Goal: Task Accomplishment & Management: Use online tool/utility

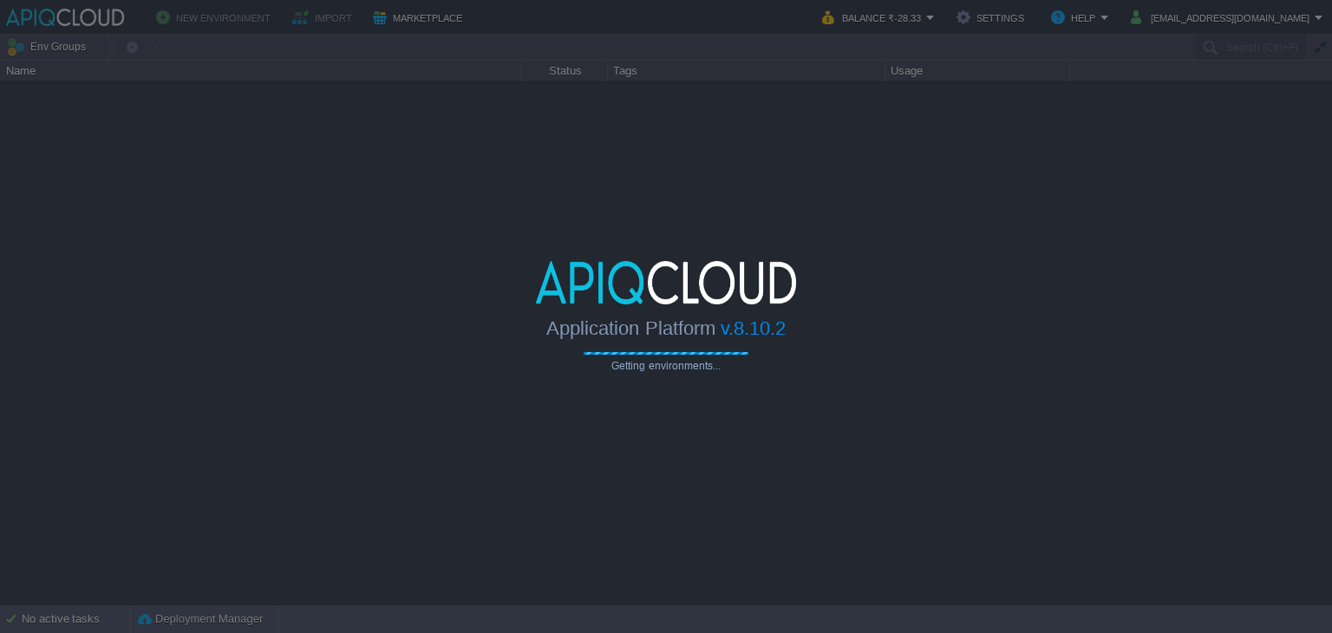
type input "Search (Ctrl+F)"
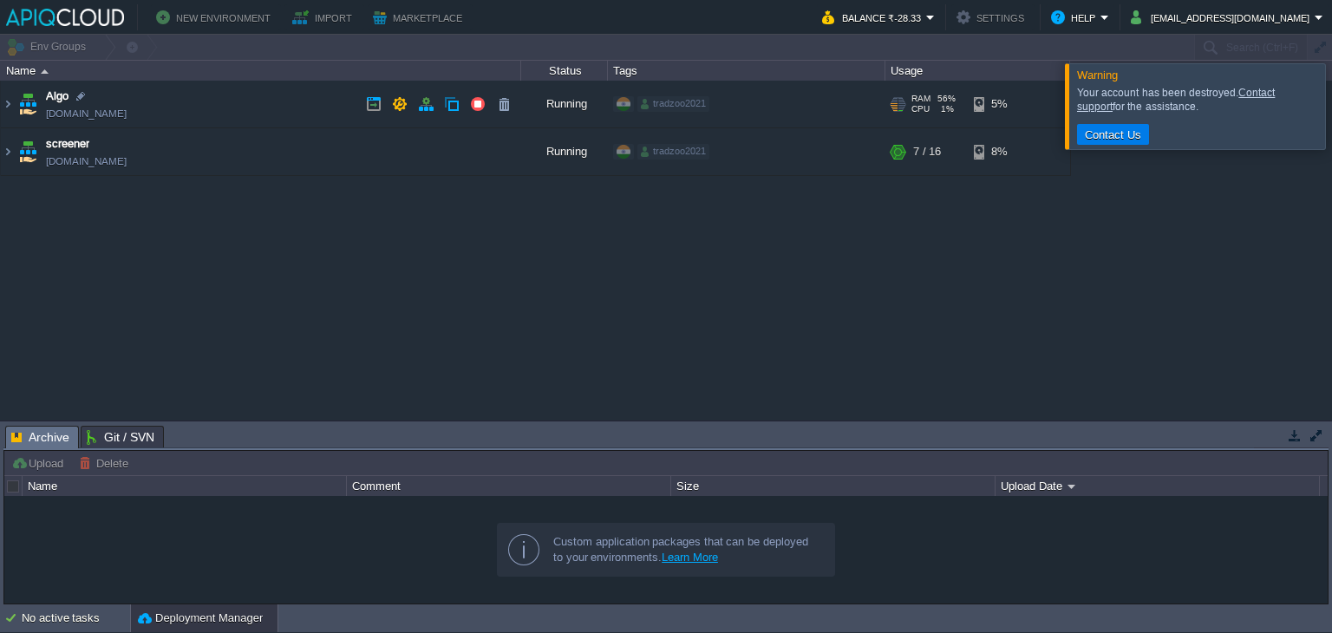
click at [284, 113] on td "Algo [DOMAIN_NAME]" at bounding box center [261, 105] width 520 height 48
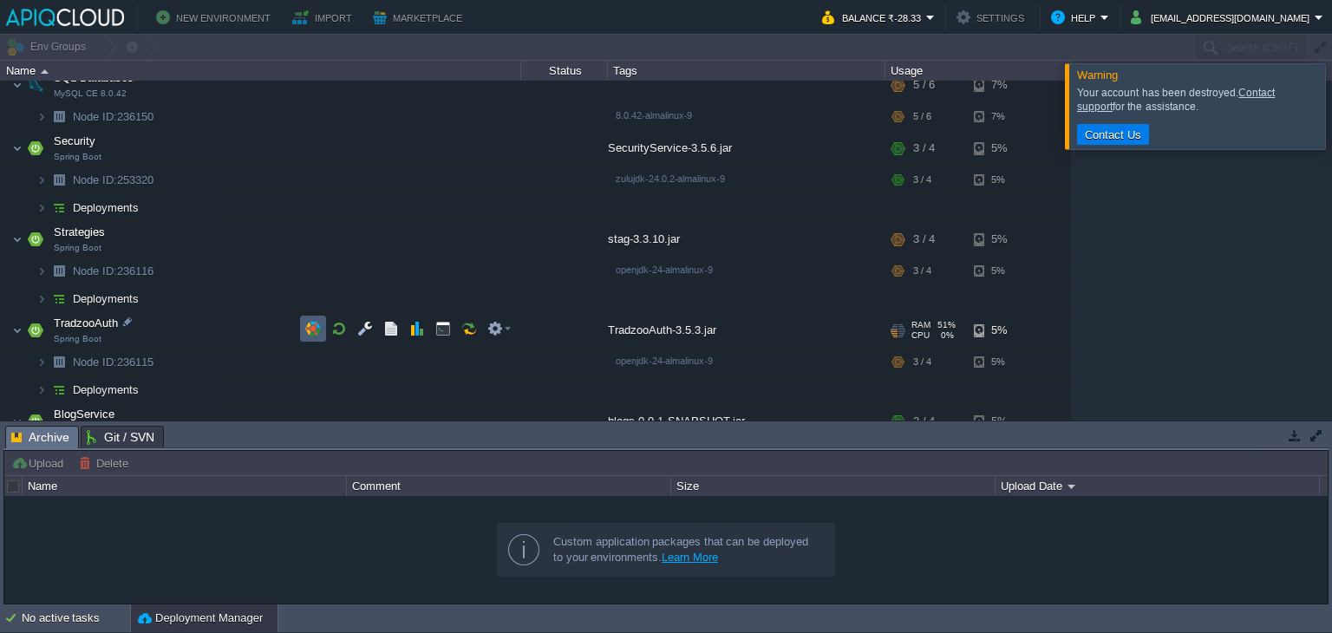
scroll to position [245, 0]
click at [446, 299] on button "button" at bounding box center [452, 294] width 16 height 16
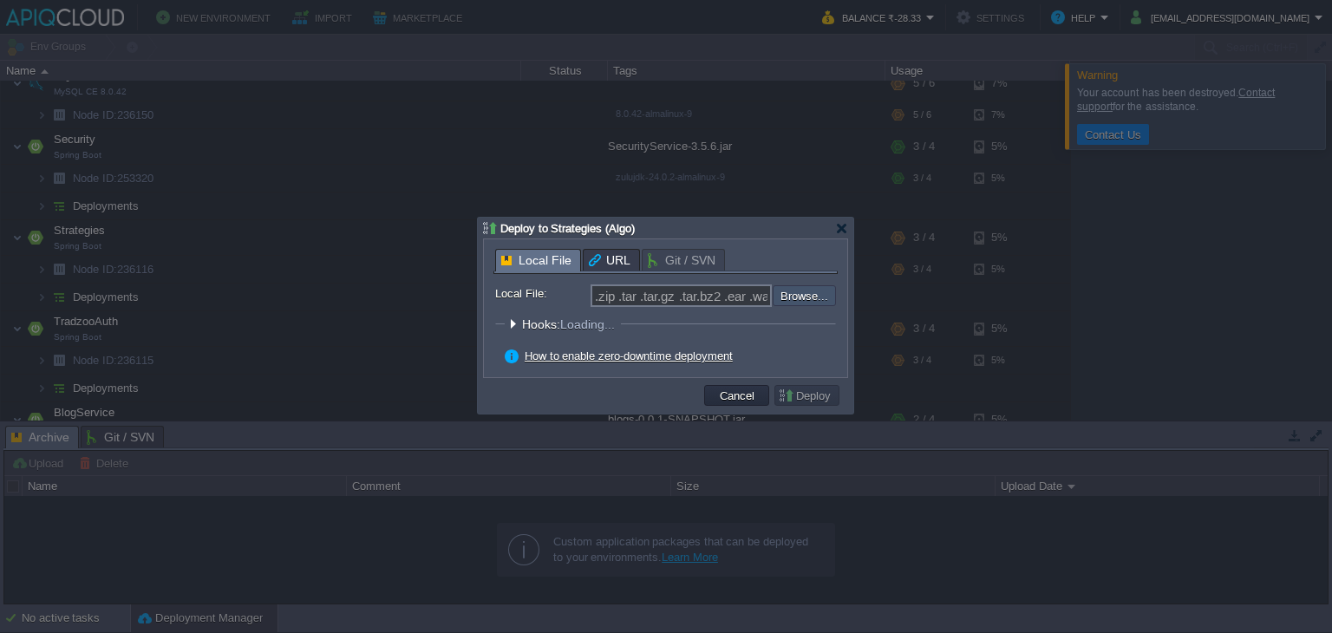
click at [812, 289] on input "file" at bounding box center [726, 295] width 219 height 21
type input "C:\fakepath\stag-3.3.10.jar"
type input "stag-3.3.10.jar"
click at [821, 393] on button "Deploy" at bounding box center [807, 396] width 58 height 16
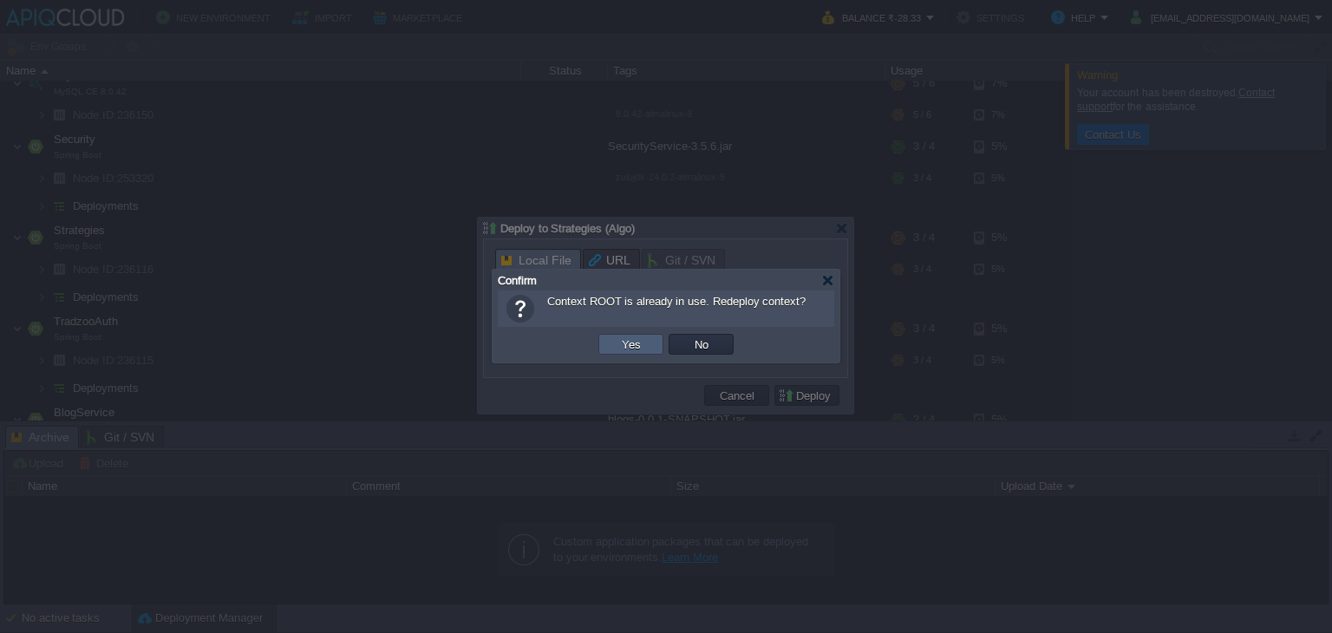
click at [611, 345] on td "Yes" at bounding box center [630, 344] width 65 height 21
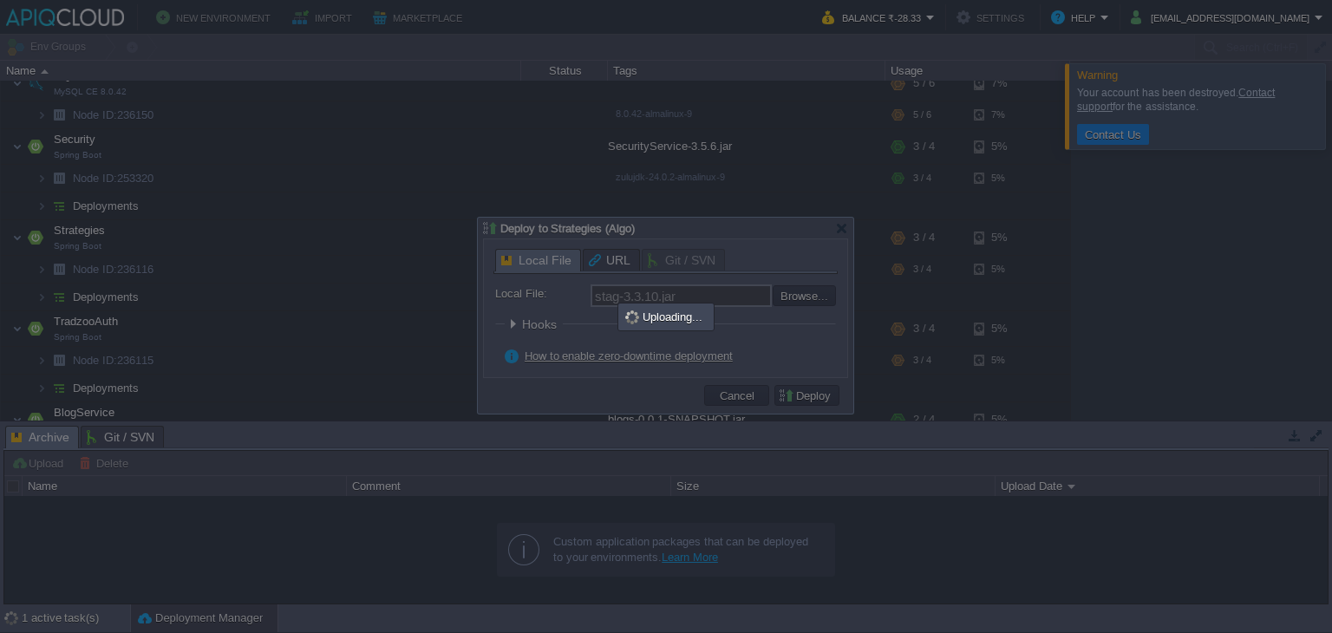
click at [1256, 431] on div at bounding box center [666, 316] width 1332 height 633
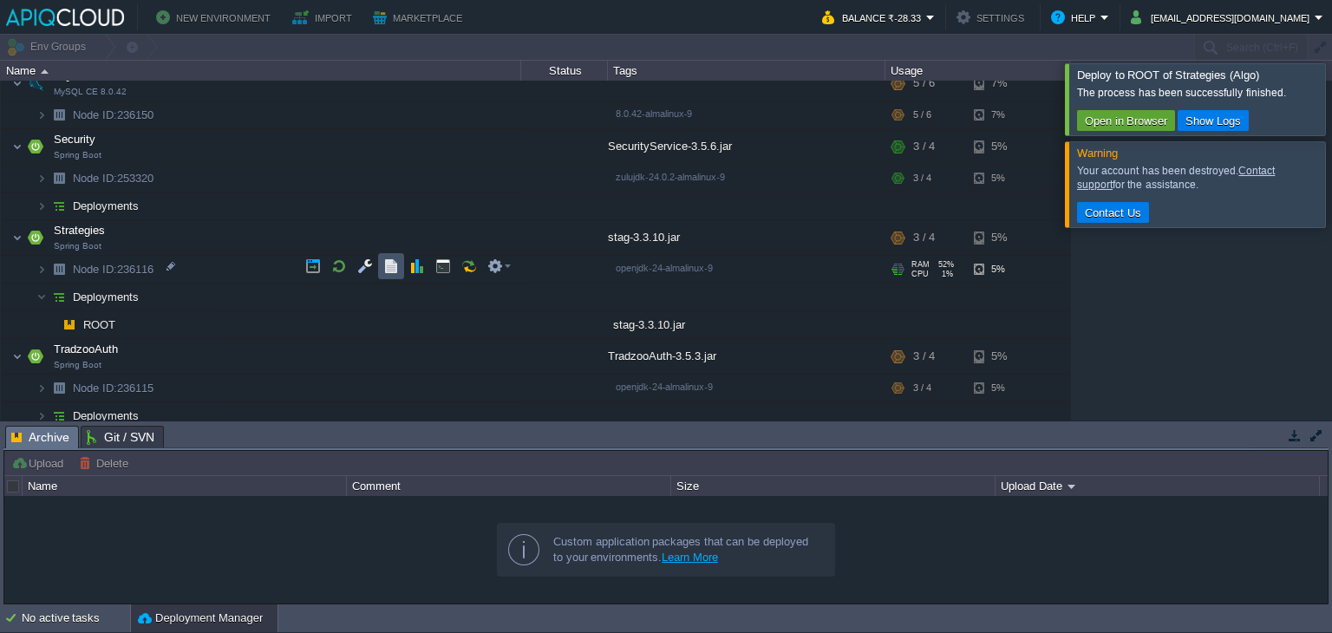
click at [397, 271] on button "button" at bounding box center [391, 266] width 16 height 16
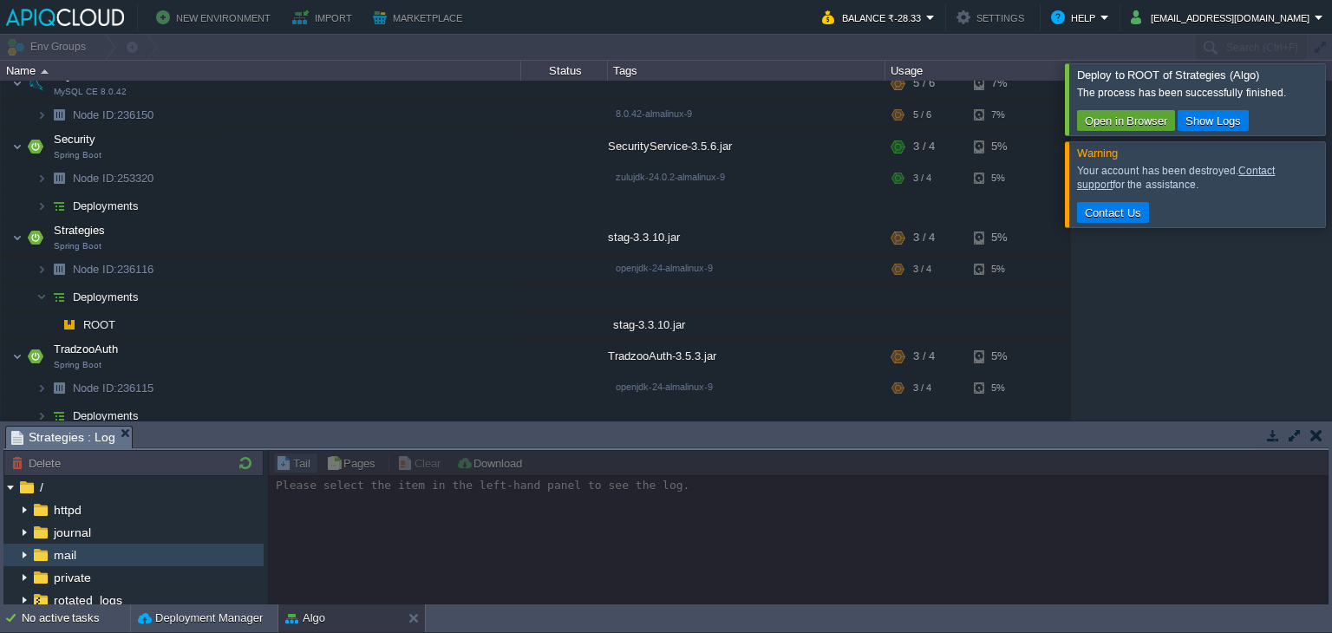
scroll to position [113, 0]
click at [101, 552] on div "run.log" at bounding box center [133, 555] width 260 height 23
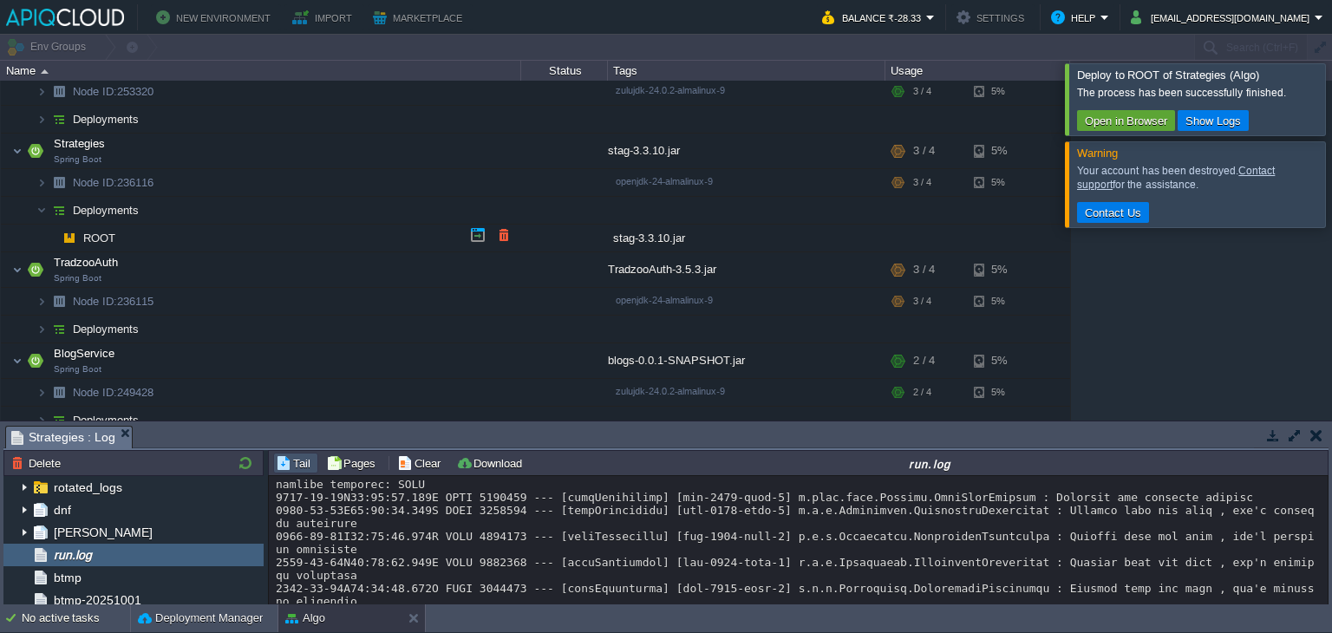
scroll to position [331, 0]
click at [450, 211] on button "button" at bounding box center [452, 207] width 16 height 16
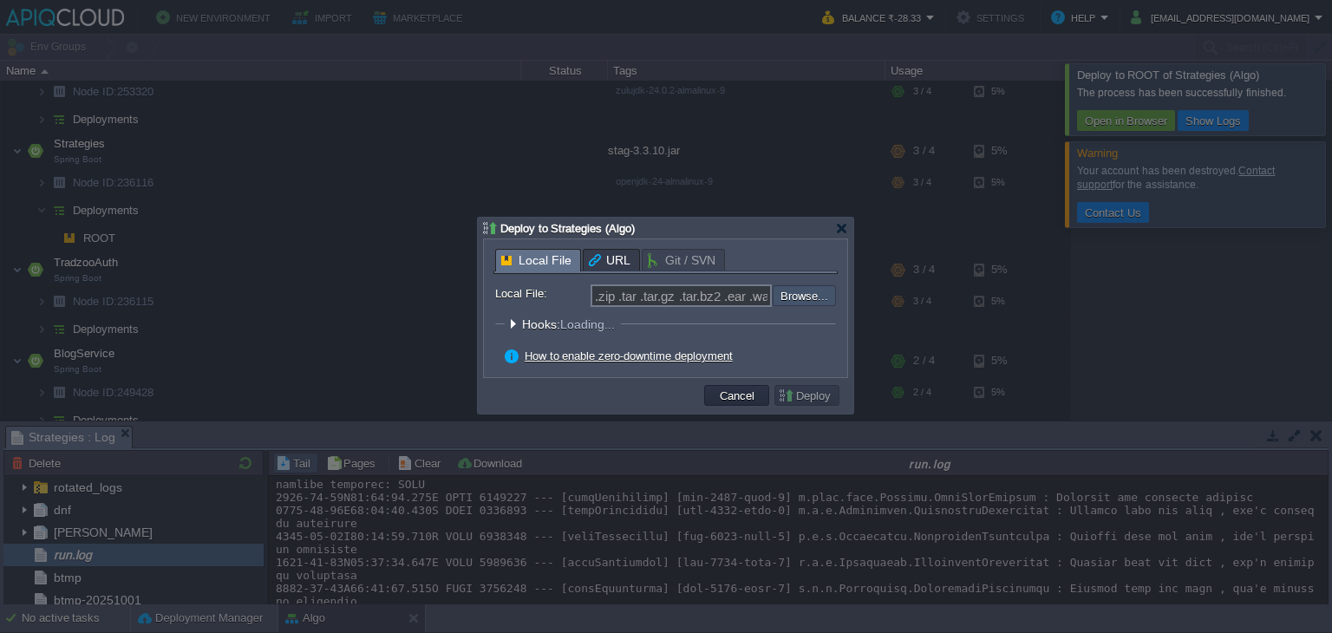
click at [798, 289] on input "file" at bounding box center [726, 295] width 219 height 21
type input "C:\fakepath\stag-3.3.10.jar"
type input "stag-3.3.10.jar"
click at [796, 397] on button "Deploy" at bounding box center [807, 396] width 58 height 16
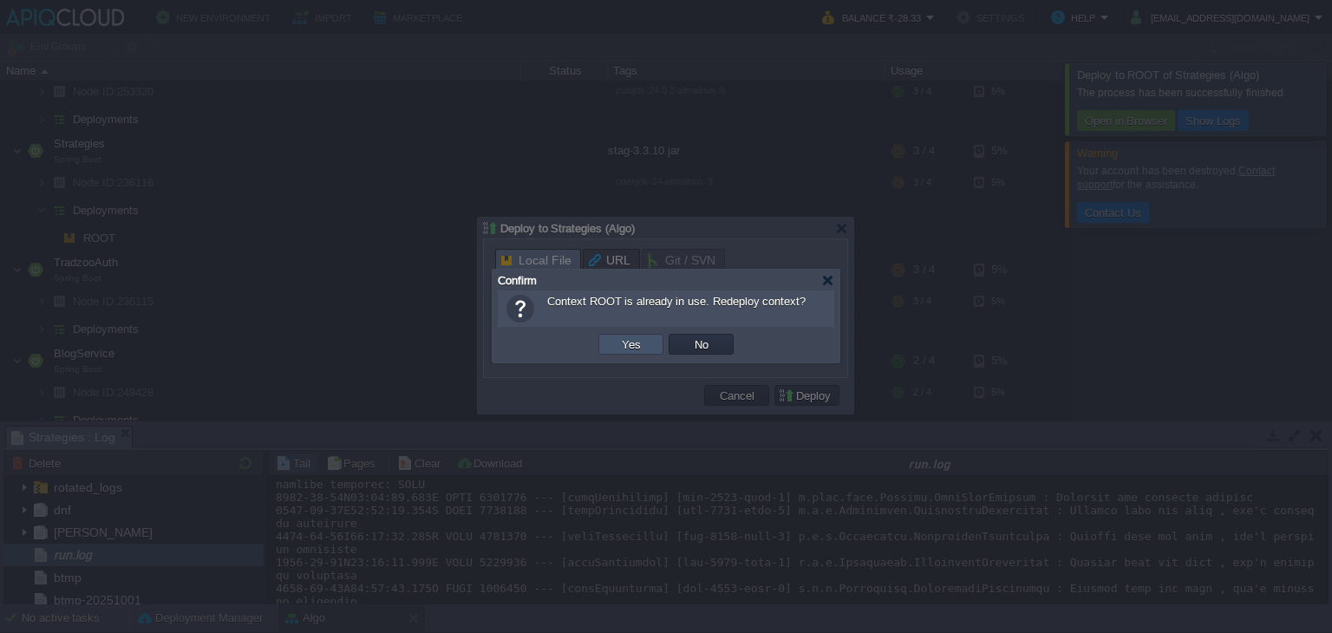
click at [638, 348] on button "Yes" at bounding box center [631, 344] width 29 height 16
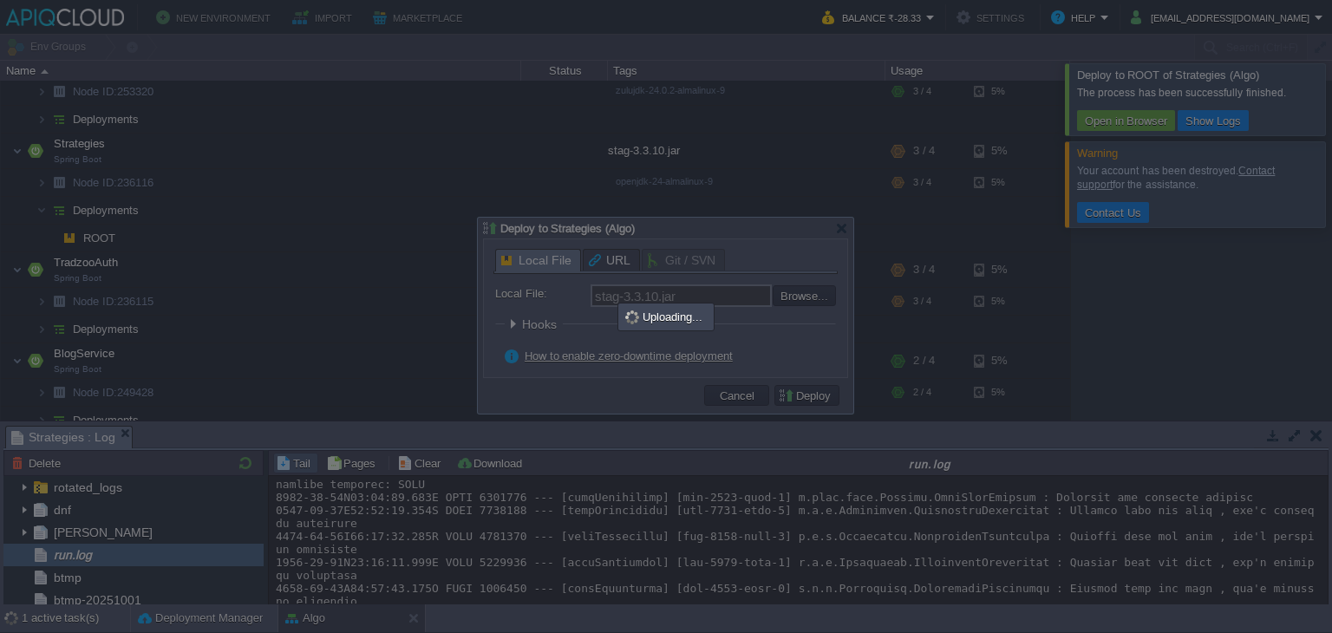
click at [737, 395] on div at bounding box center [666, 316] width 376 height 196
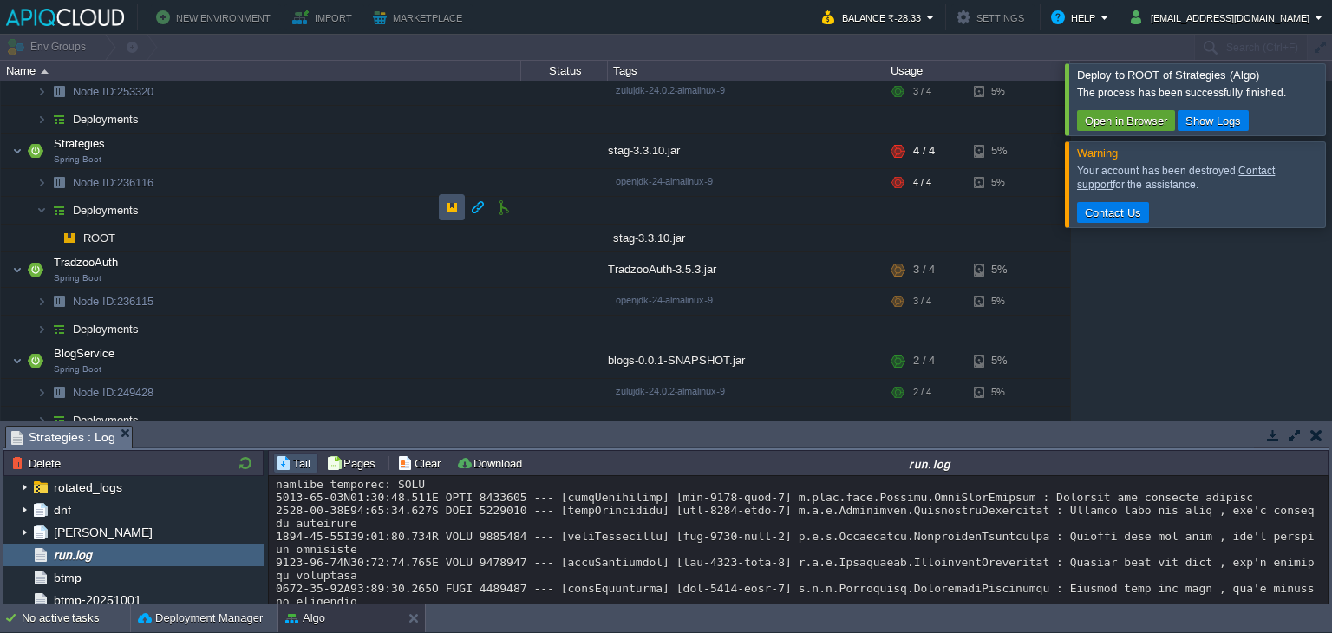
click at [448, 202] on button "button" at bounding box center [452, 207] width 16 height 16
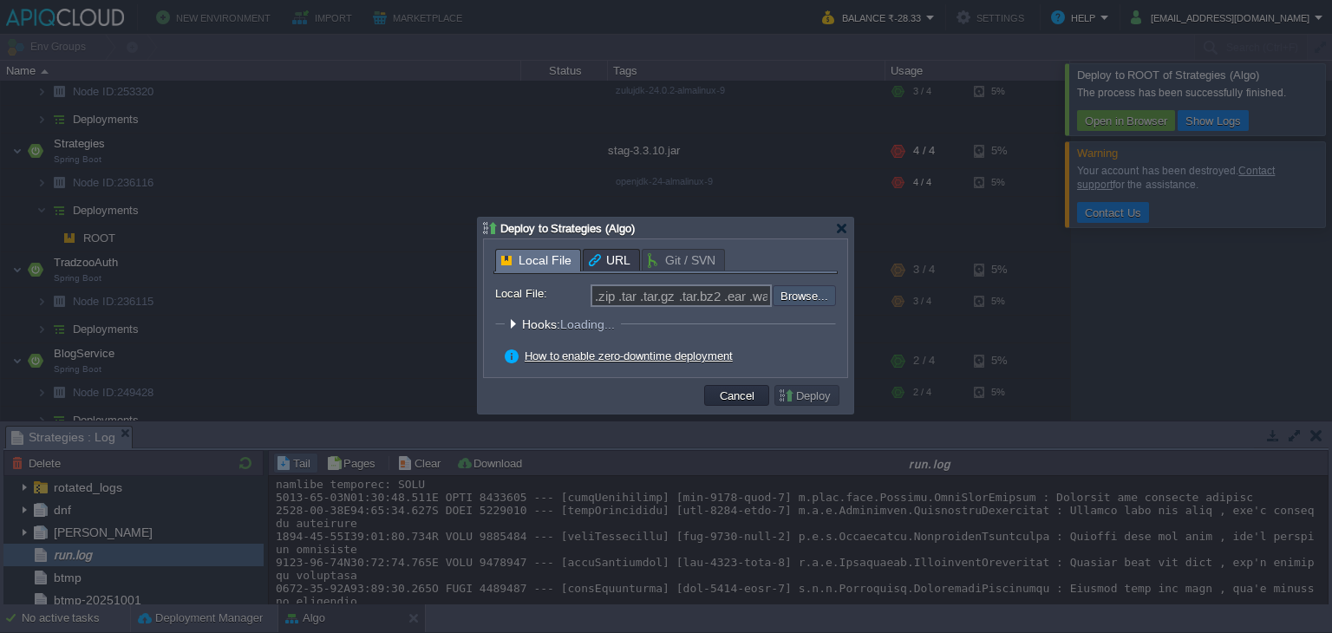
click at [780, 289] on input "file" at bounding box center [726, 295] width 219 height 21
type input "C:\fakepath\stag-3.3.10.jar"
type input "stag-3.3.10.jar"
click at [797, 394] on button "Deploy" at bounding box center [807, 396] width 58 height 16
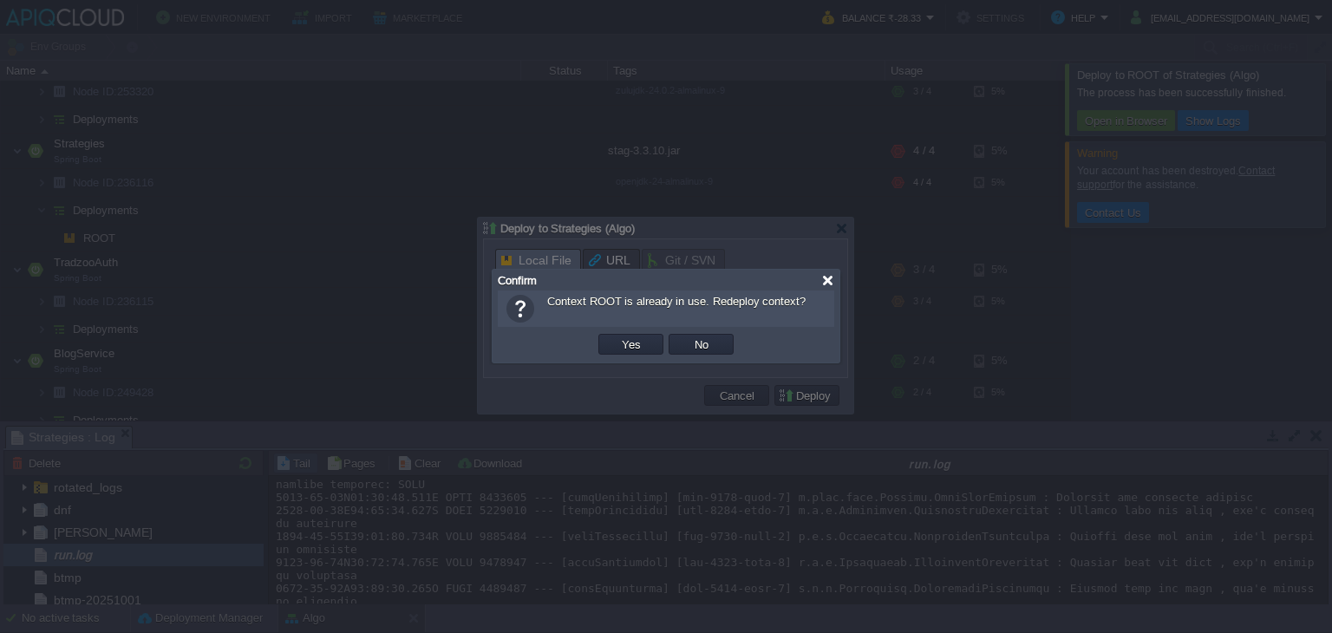
click at [833, 278] on div at bounding box center [827, 280] width 13 height 13
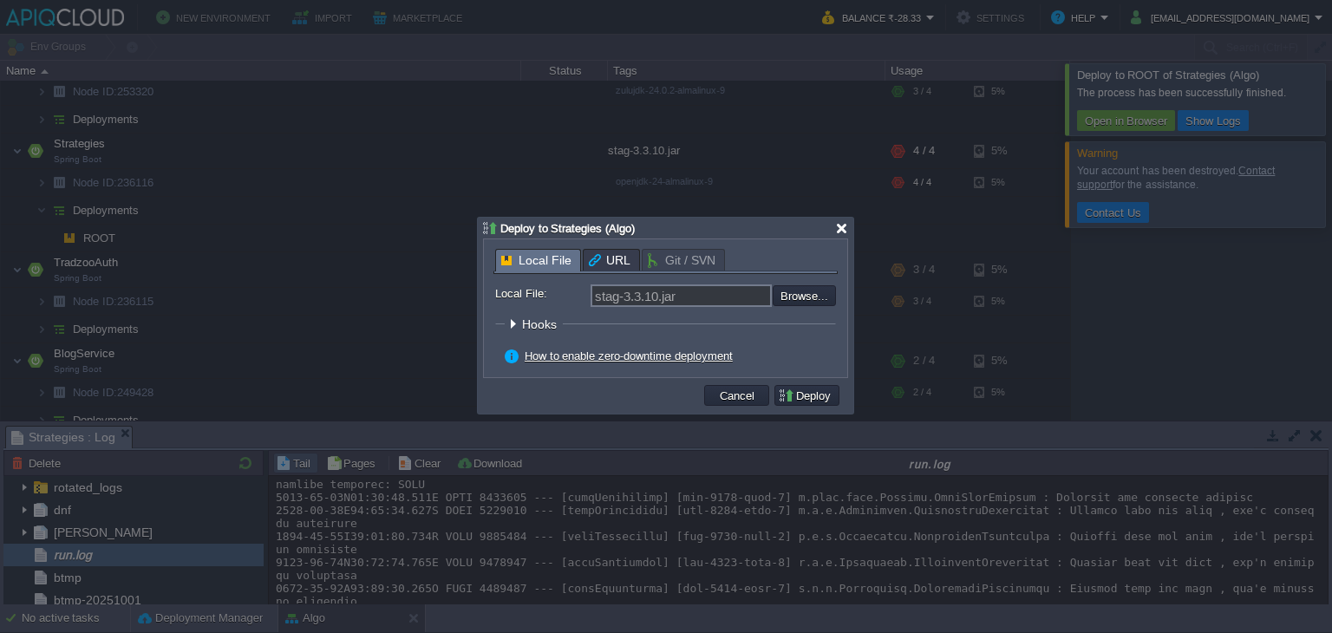
click at [836, 227] on div at bounding box center [841, 228] width 13 height 13
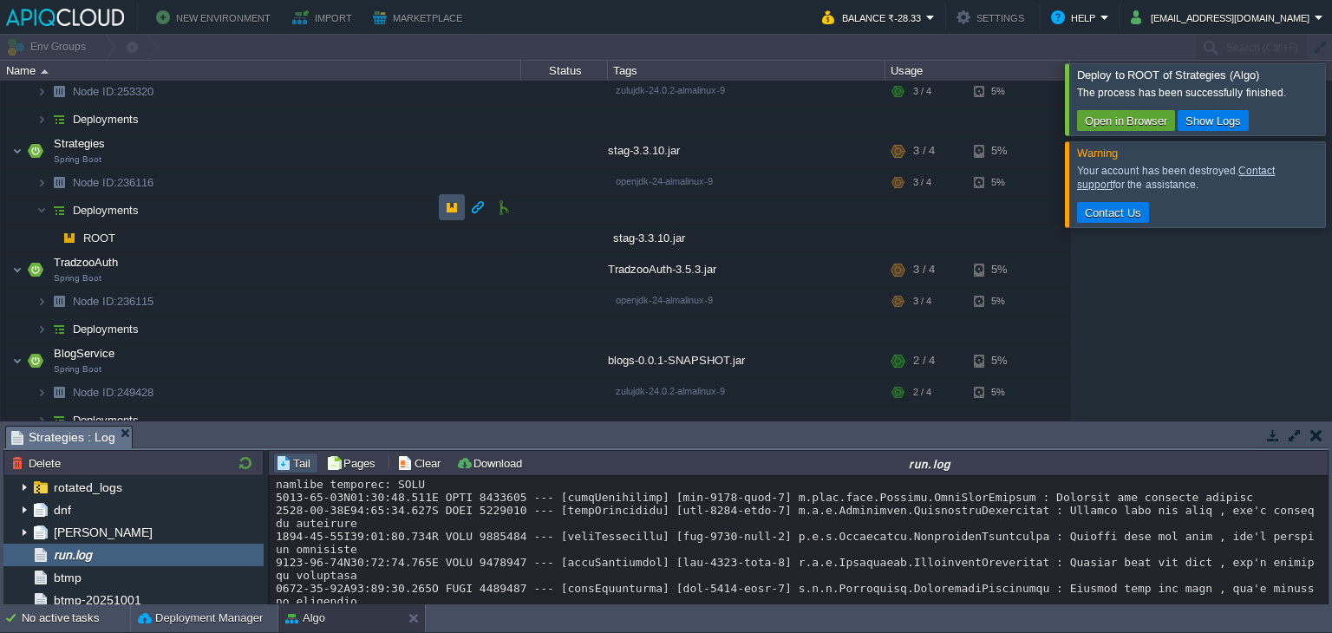
click at [444, 212] on button "button" at bounding box center [452, 207] width 16 height 16
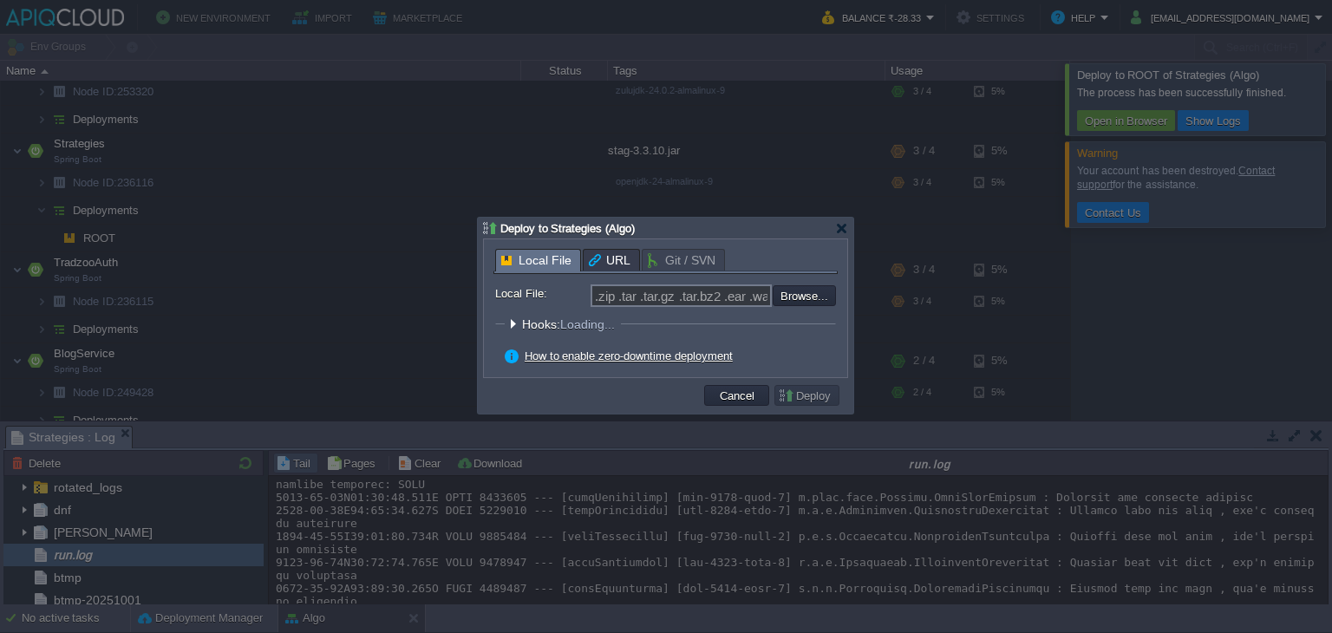
click at [798, 307] on div ".zip .tar .tar.gz .tar.bz2 .ear .war .jar Browse..." at bounding box center [713, 295] width 245 height 23
click at [800, 295] on input "file" at bounding box center [726, 295] width 219 height 21
type input "C:\fakepath\stag-3.3.10.jar"
type input "stag-3.3.10.jar"
click at [817, 397] on button "Deploy" at bounding box center [807, 396] width 58 height 16
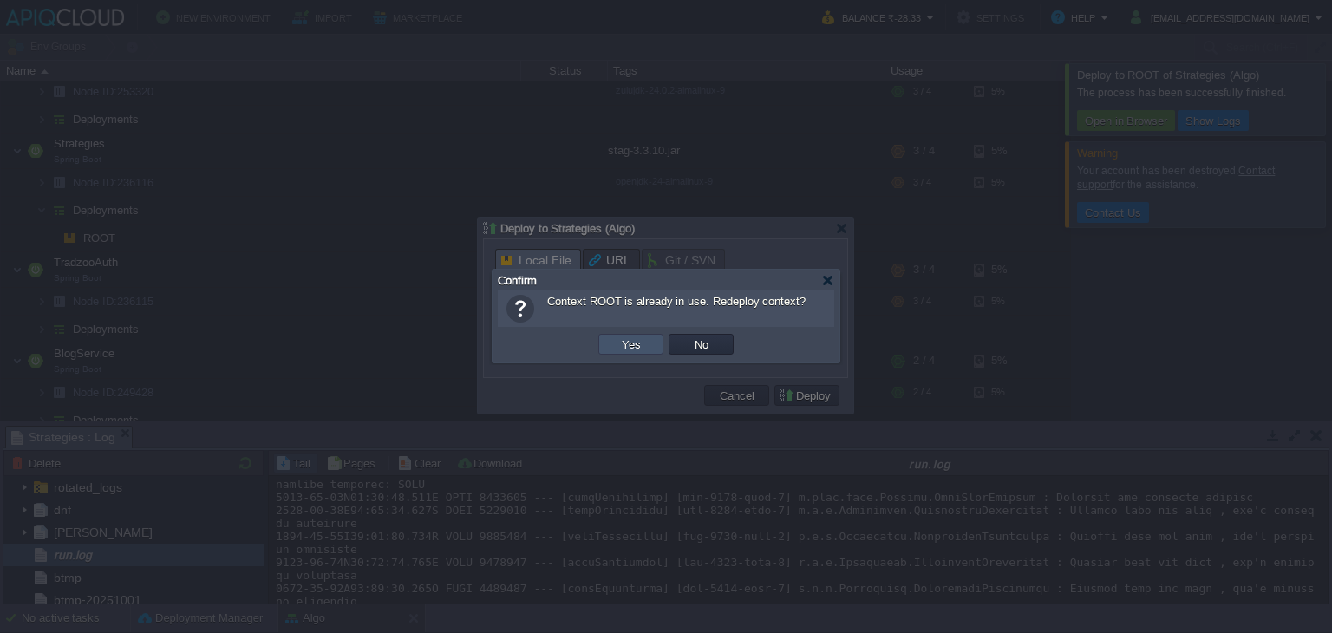
click at [639, 344] on button "Yes" at bounding box center [631, 344] width 29 height 16
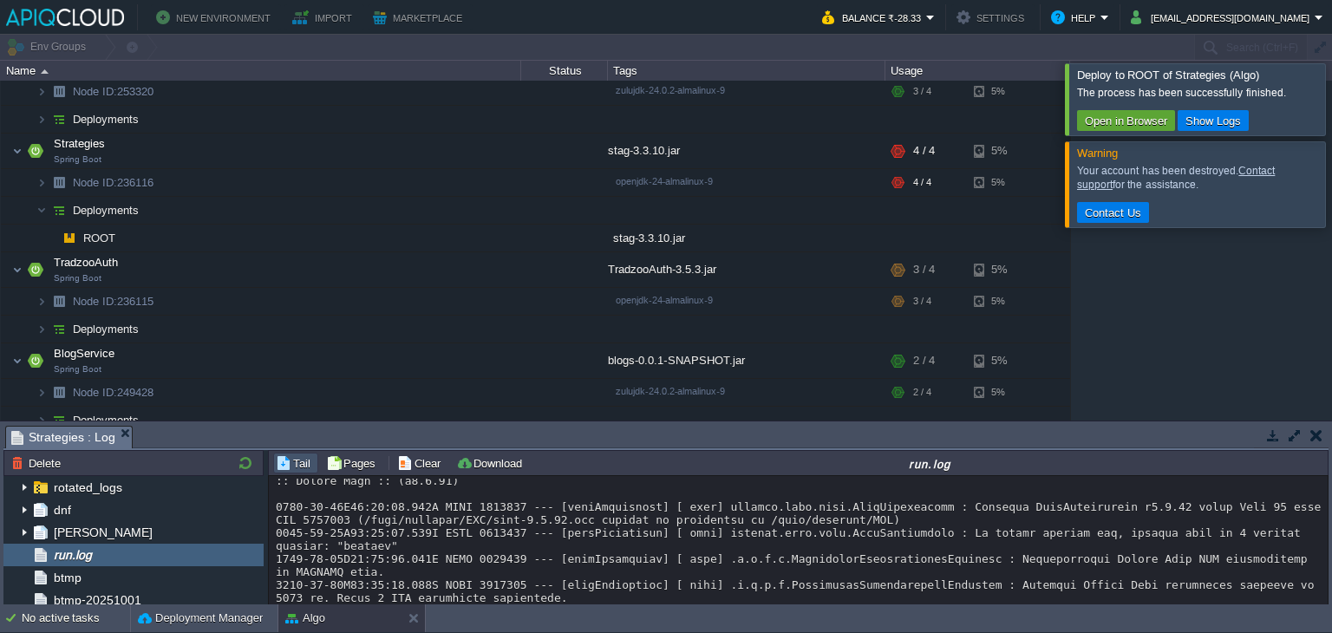
scroll to position [26037, 0]
